Goal: Transaction & Acquisition: Subscribe to service/newsletter

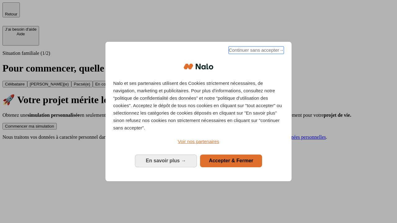
click at [256, 51] on span "Continuer sans accepter →" at bounding box center [256, 50] width 55 height 7
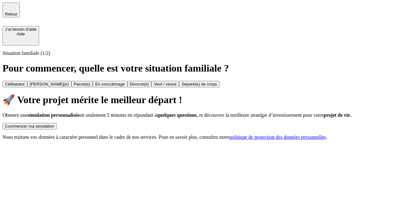
click at [54, 124] on div "Commencer ma simulation" at bounding box center [29, 126] width 49 height 5
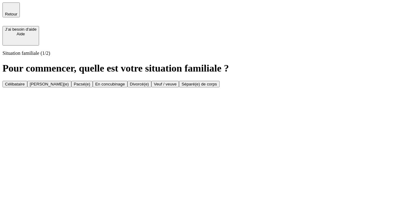
click at [177, 87] on div "Veuf / veuve" at bounding box center [165, 84] width 23 height 5
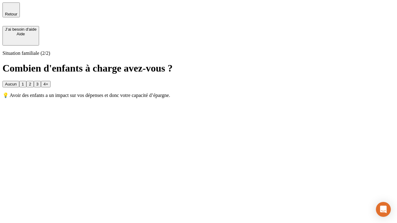
click at [24, 82] on div "1" at bounding box center [23, 84] width 2 height 5
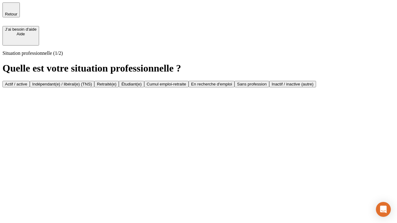
click at [116, 87] on div "Retraité(e)" at bounding box center [107, 84] width 20 height 5
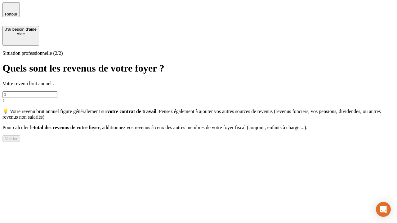
click at [57, 92] on input "text" at bounding box center [29, 95] width 55 height 7
type input "30 000"
click at [18, 141] on div "Valider" at bounding box center [11, 138] width 13 height 5
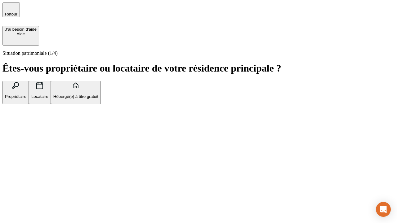
click at [48, 94] on p "Locataire" at bounding box center [39, 96] width 17 height 5
type input "1 000"
click at [48, 94] on p "Locataire" at bounding box center [39, 96] width 17 height 5
click at [18, 137] on div "Valider" at bounding box center [11, 135] width 13 height 5
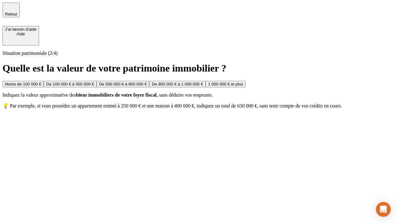
click at [41, 82] on div "Moins de 100 000 €" at bounding box center [23, 84] width 36 height 5
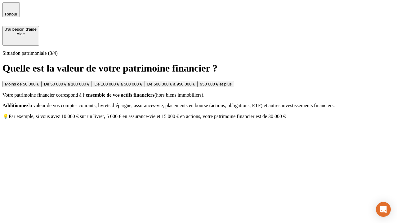
click at [39, 82] on div "Moins de 50 000 €" at bounding box center [22, 84] width 34 height 5
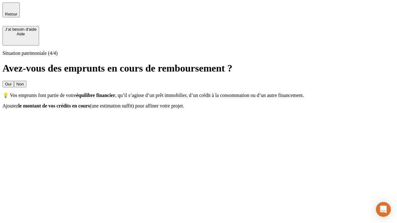
click at [24, 82] on div "Non" at bounding box center [19, 84] width 7 height 5
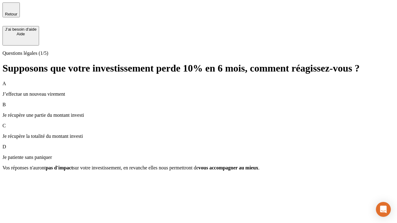
click at [199, 113] on p "Je récupère une partie du montant investi" at bounding box center [198, 116] width 392 height 6
click at [19, 181] on div "Suivant" at bounding box center [12, 179] width 14 height 5
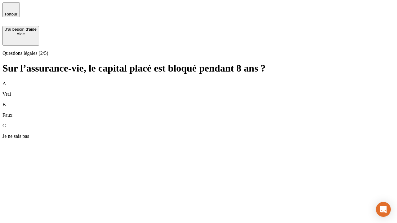
click at [199, 102] on div "B Faux" at bounding box center [198, 110] width 392 height 16
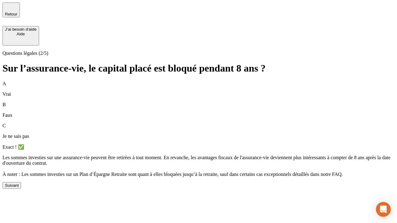
click at [19, 188] on div "Suivant" at bounding box center [12, 185] width 14 height 5
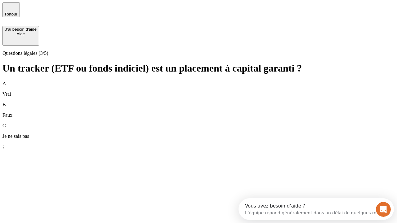
click at [199, 102] on div "B Faux" at bounding box center [198, 110] width 392 height 16
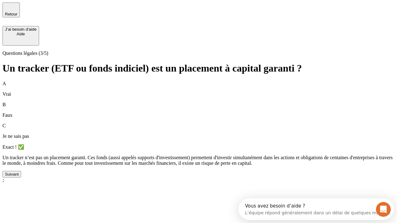
click at [19, 177] on div "Suivant" at bounding box center [12, 174] width 14 height 5
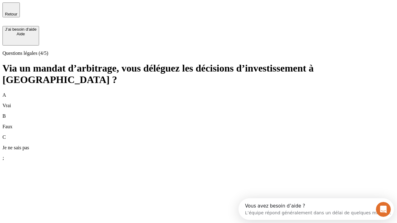
click at [199, 92] on div "A Vrai" at bounding box center [198, 100] width 392 height 16
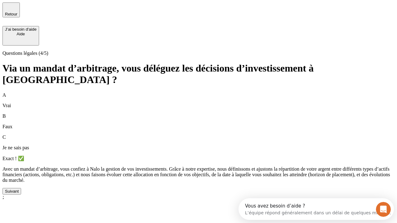
click at [19, 194] on div "Suivant" at bounding box center [12, 191] width 14 height 5
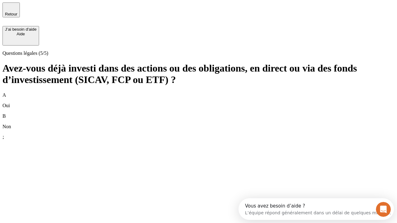
click at [199, 92] on div "A Oui" at bounding box center [198, 100] width 392 height 16
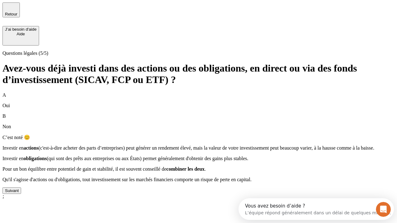
click at [19, 193] on div "Suivant" at bounding box center [12, 191] width 14 height 5
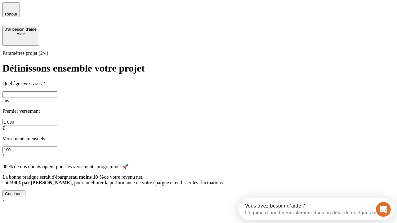
click at [57, 92] on input "text" at bounding box center [29, 95] width 55 height 7
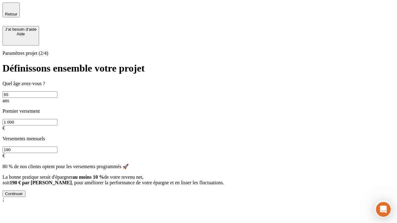
type input "65"
click at [57, 119] on input "1 000" at bounding box center [29, 122] width 55 height 7
type input "5 000"
click at [57, 147] on input "190" at bounding box center [29, 150] width 55 height 7
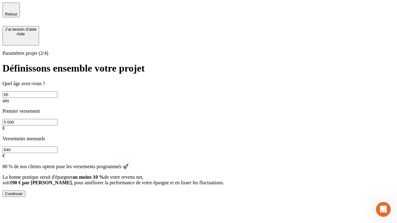
type input "640"
click at [23, 196] on div "Continuer" at bounding box center [14, 194] width 18 height 5
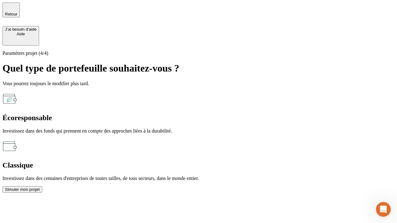
click at [131, 114] on div "Écoresponsable" at bounding box center [198, 118] width 392 height 8
click at [40, 187] on div "Simuler mon projet" at bounding box center [22, 189] width 35 height 5
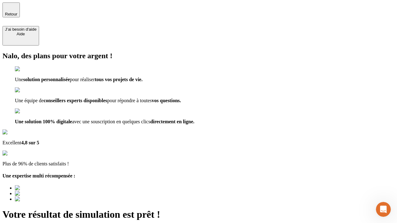
type input "[EMAIL_ADDRESS][DOMAIN_NAME]"
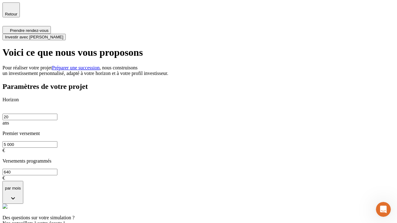
click at [63, 35] on span "Investir avec [PERSON_NAME]" at bounding box center [34, 37] width 58 height 5
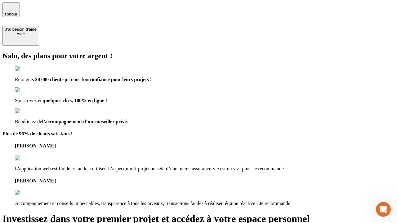
type input "[EMAIL_ADDRESS][DOMAIN_NAME]"
